Goal: Navigation & Orientation: Understand site structure

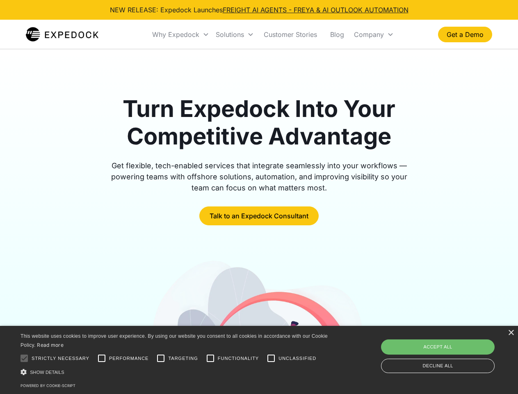
click at [181, 34] on div "Why Expedock" at bounding box center [175, 34] width 47 height 8
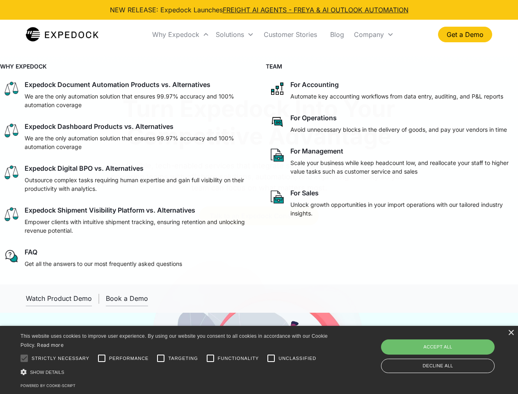
click at [235, 34] on div "Solutions" at bounding box center [230, 34] width 28 height 8
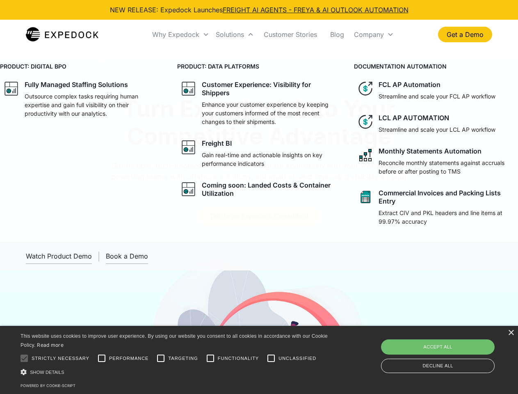
click at [374, 34] on div "Company" at bounding box center [369, 34] width 30 height 8
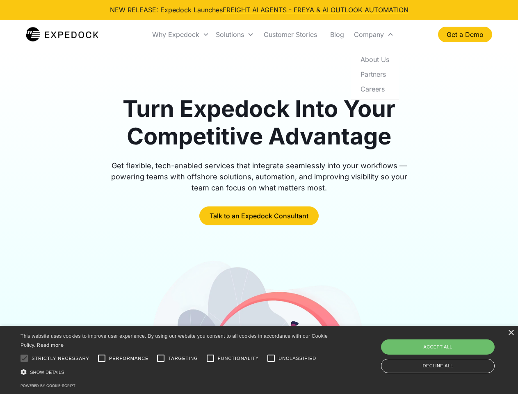
click at [511, 333] on div "×" at bounding box center [511, 333] width 6 height 6
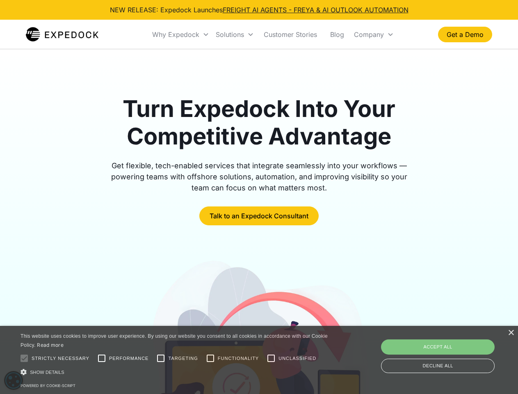
click at [24, 358] on div at bounding box center [24, 358] width 16 height 16
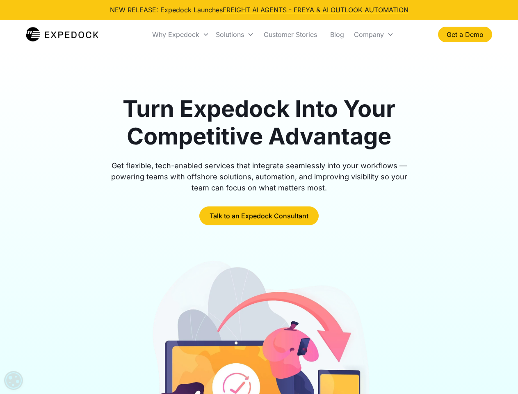
click at [102, 358] on div at bounding box center [259, 369] width 467 height 222
click at [161, 358] on img at bounding box center [259, 369] width 224 height 222
click at [210, 358] on img at bounding box center [259, 369] width 224 height 222
click at [271, 358] on img at bounding box center [259, 369] width 224 height 222
click at [176, 372] on img at bounding box center [259, 369] width 224 height 222
